Goal: Task Accomplishment & Management: Complete application form

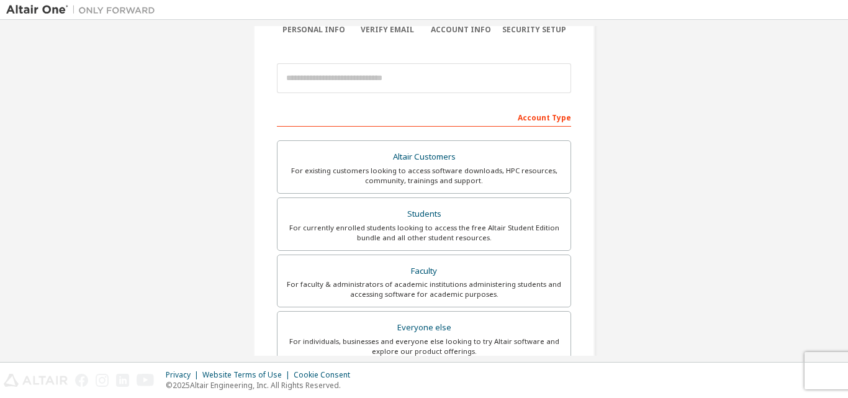
scroll to position [124, 0]
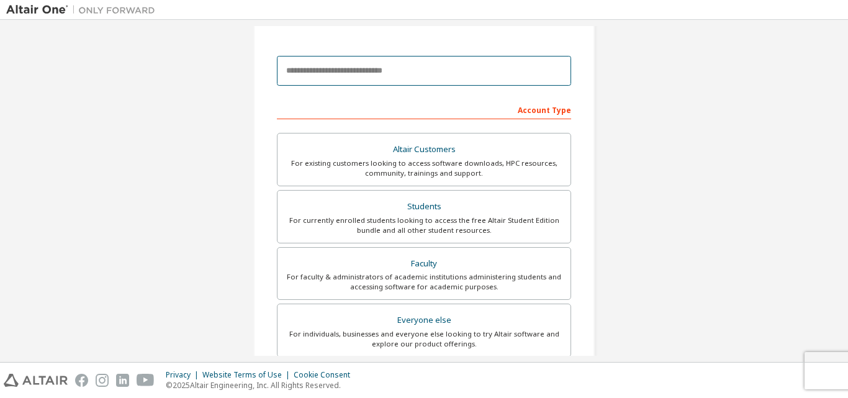
click at [478, 57] on input "email" at bounding box center [424, 71] width 294 height 30
type input "**********"
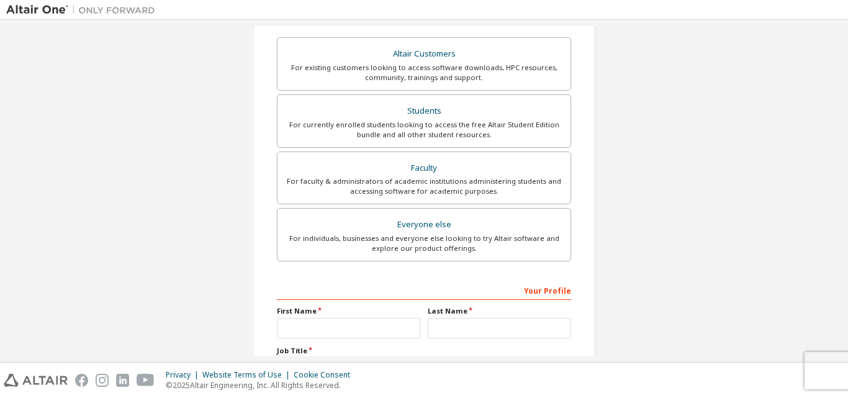
scroll to position [221, 0]
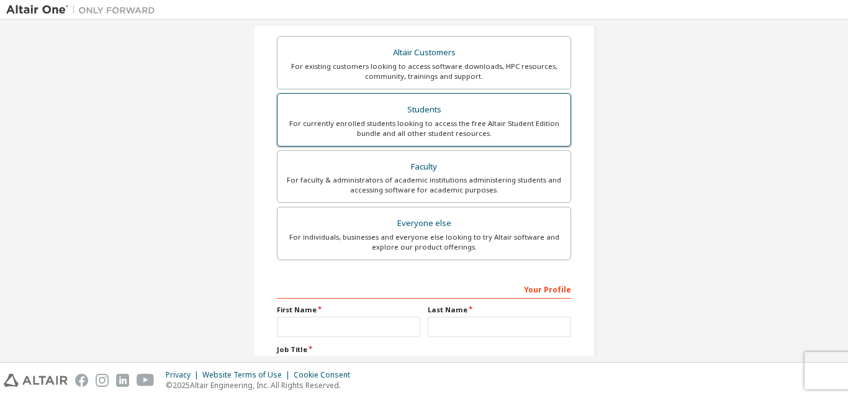
click at [490, 97] on label "Students For currently enrolled students looking to access the free Altair Stud…" at bounding box center [424, 119] width 294 height 53
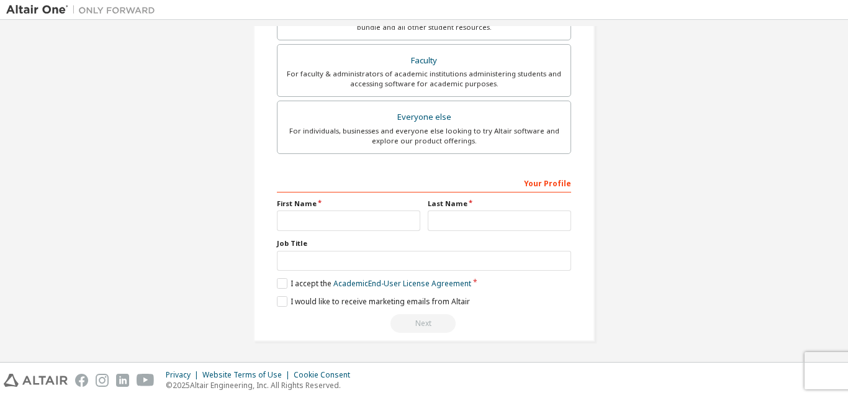
scroll to position [328, 0]
click at [371, 217] on input "text" at bounding box center [348, 220] width 143 height 20
type input "*******"
click at [453, 223] on input "text" at bounding box center [499, 220] width 143 height 20
type input "*****"
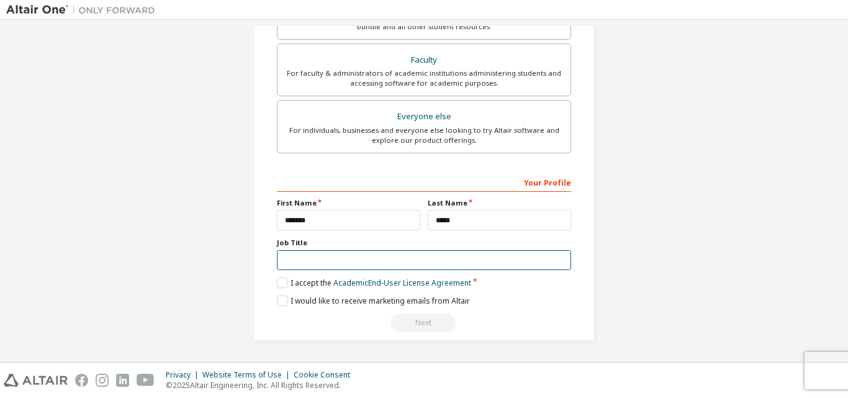
click at [434, 262] on input "text" at bounding box center [424, 260] width 294 height 20
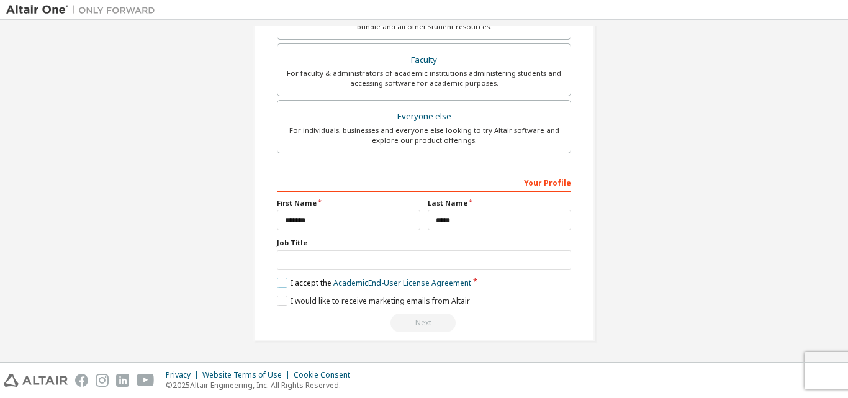
click at [312, 280] on label "I accept the Academic End-User License Agreement" at bounding box center [374, 282] width 194 height 11
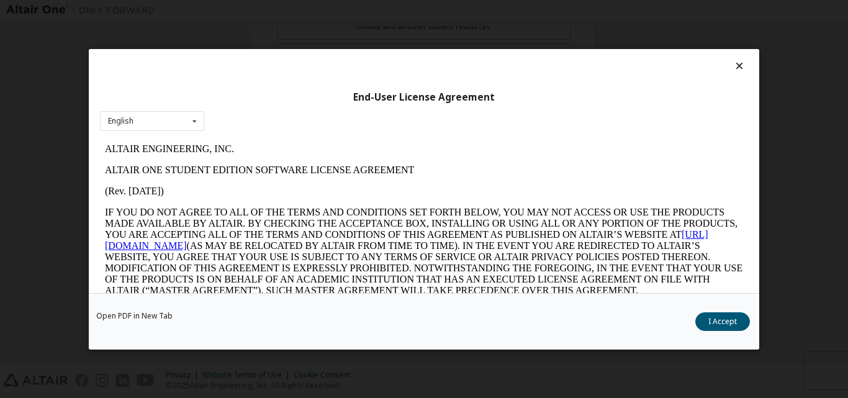
scroll to position [0, 0]
click at [720, 321] on button "I Accept" at bounding box center [722, 321] width 55 height 19
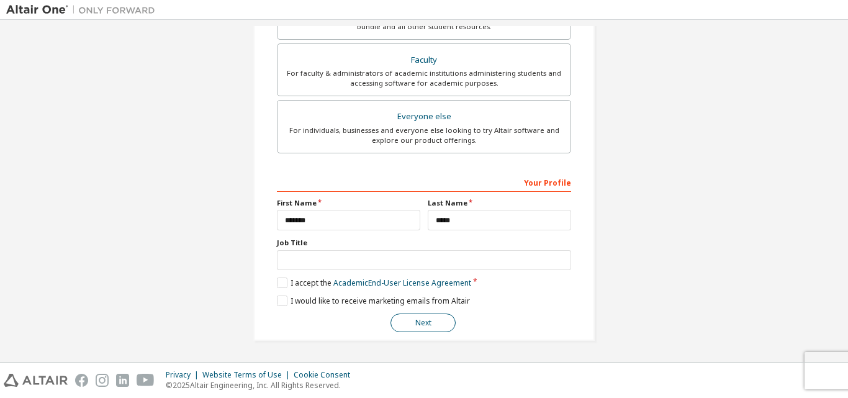
click at [418, 323] on button "Next" at bounding box center [422, 322] width 65 height 19
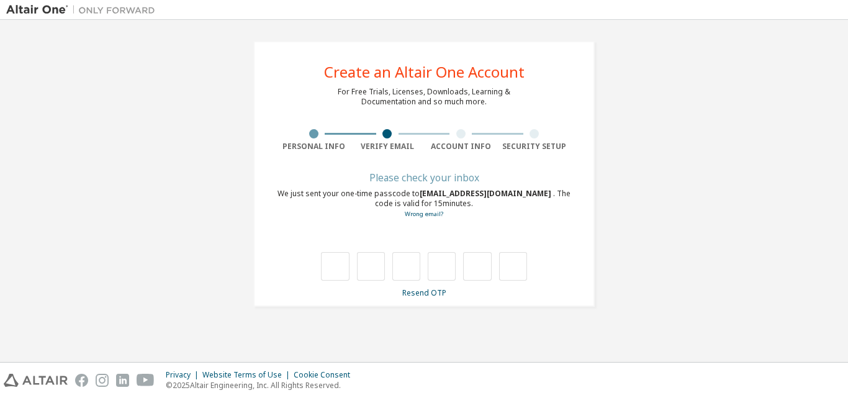
type input "*"
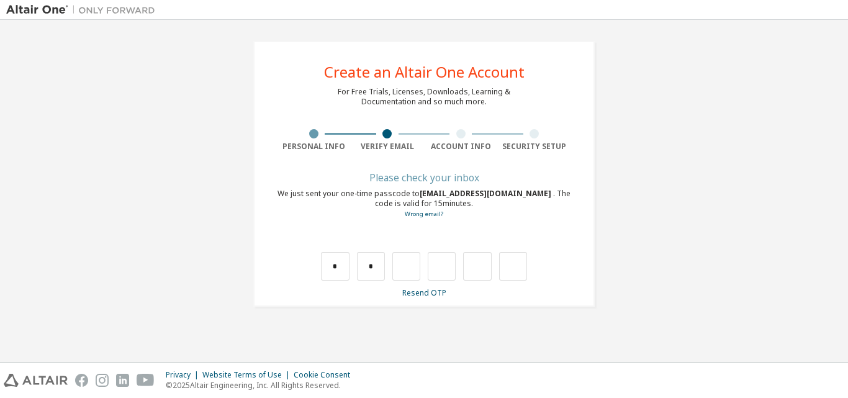
type input "*"
